Goal: Find specific page/section: Find specific page/section

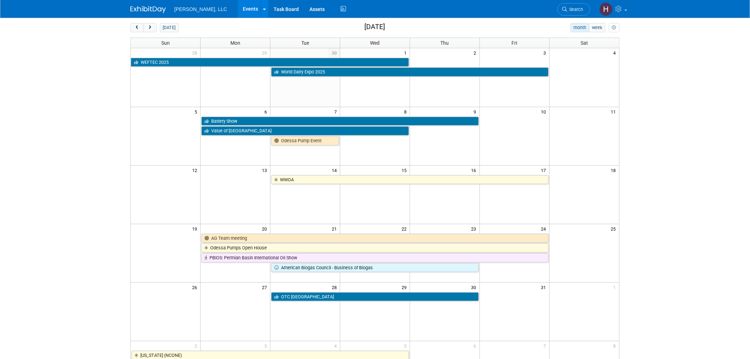
scroll to position [39, 0]
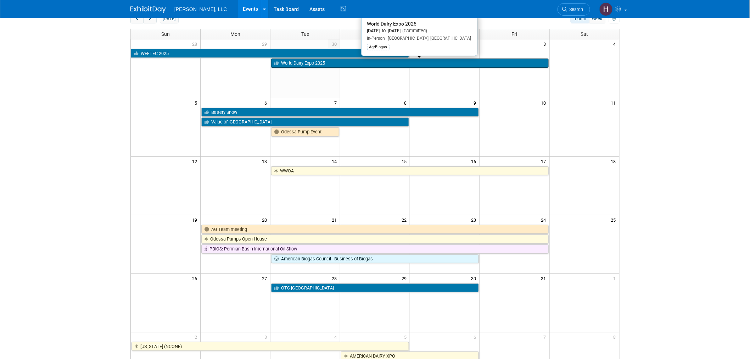
click at [293, 61] on link "World Dairy Expo 2025" at bounding box center [409, 63] width 277 height 9
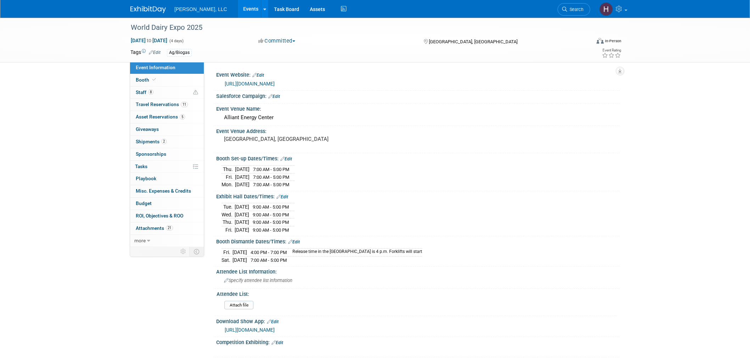
select select "Ag/Biogas"
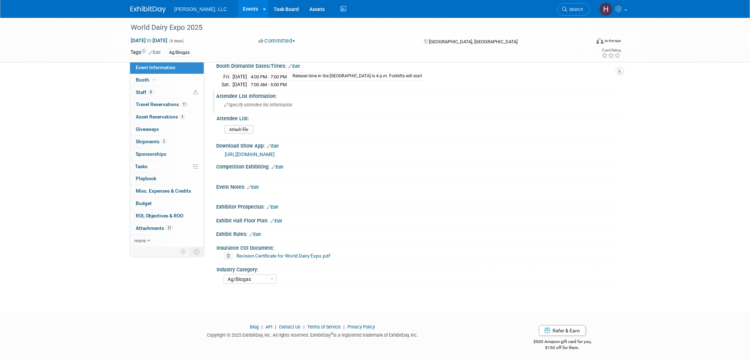
scroll to position [176, 0]
click at [164, 115] on span "Asset Reservations 5" at bounding box center [160, 117] width 49 height 6
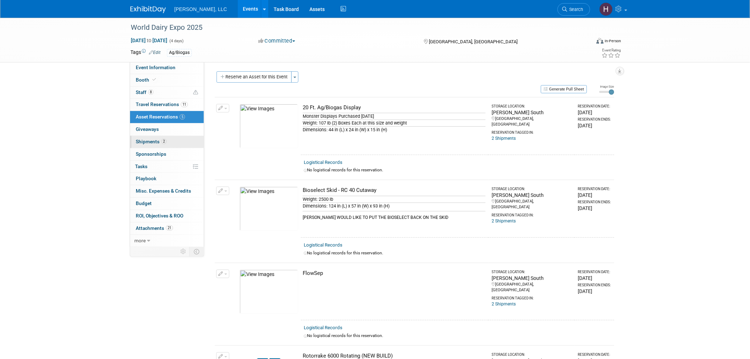
click at [166, 139] on link "2 Shipments 2" at bounding box center [167, 142] width 74 height 12
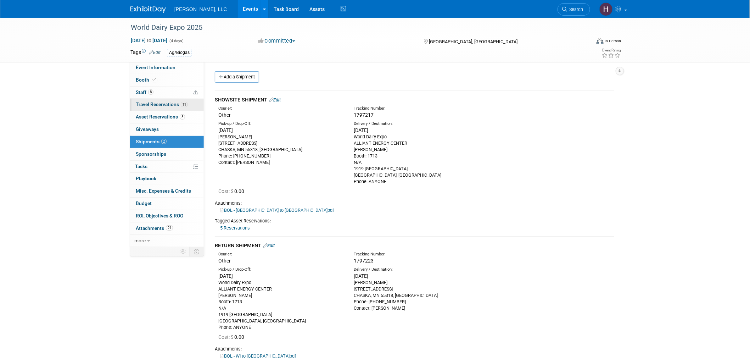
click at [145, 103] on span "Travel Reservations 11" at bounding box center [162, 104] width 52 height 6
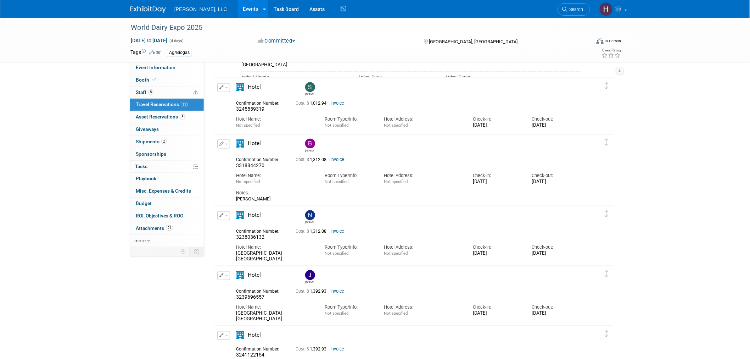
scroll to position [344, 0]
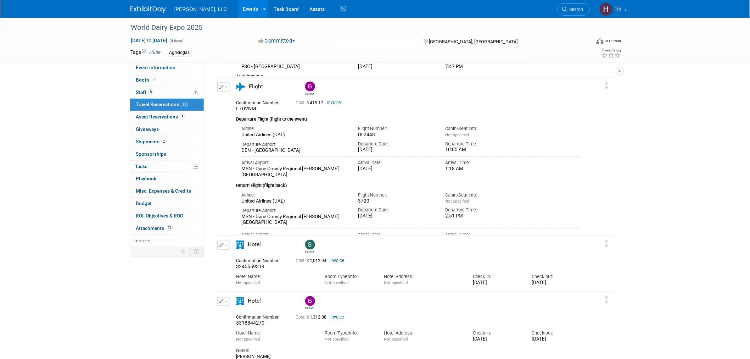
click at [338, 262] on link "Invoice" at bounding box center [337, 260] width 14 height 5
click at [341, 258] on link "Invoice" at bounding box center [337, 260] width 14 height 5
